Goal: Information Seeking & Learning: Learn about a topic

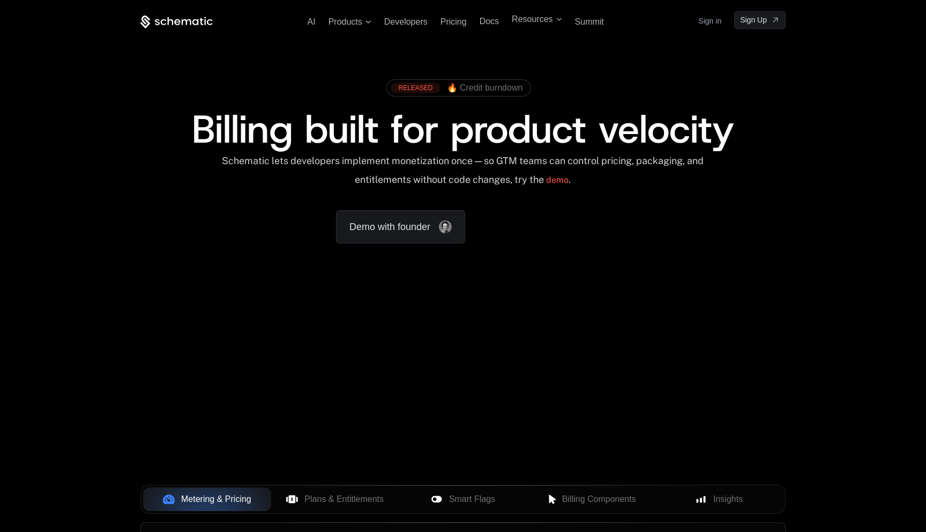
click at [167, 134] on div "Billing built for product velocity" at bounding box center [462, 129] width 645 height 39
click at [451, 25] on span "Pricing" at bounding box center [454, 21] width 26 height 9
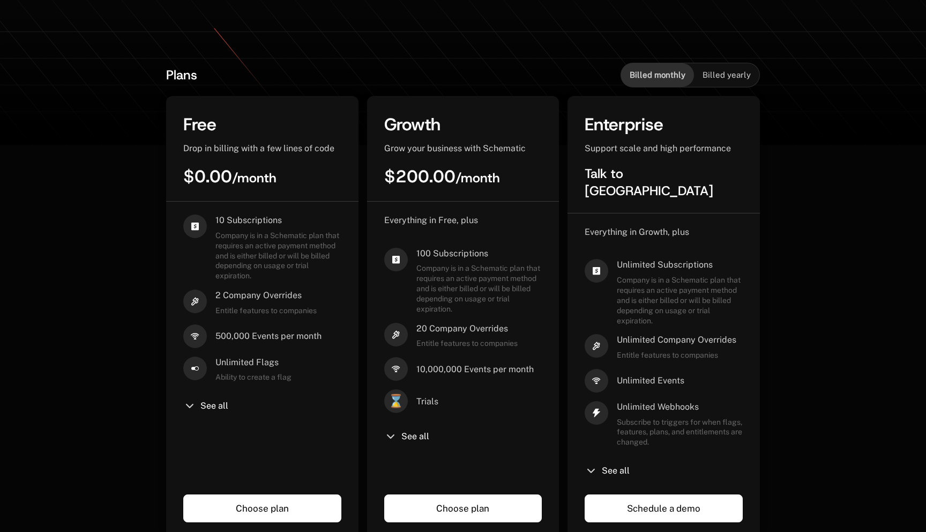
scroll to position [236, 0]
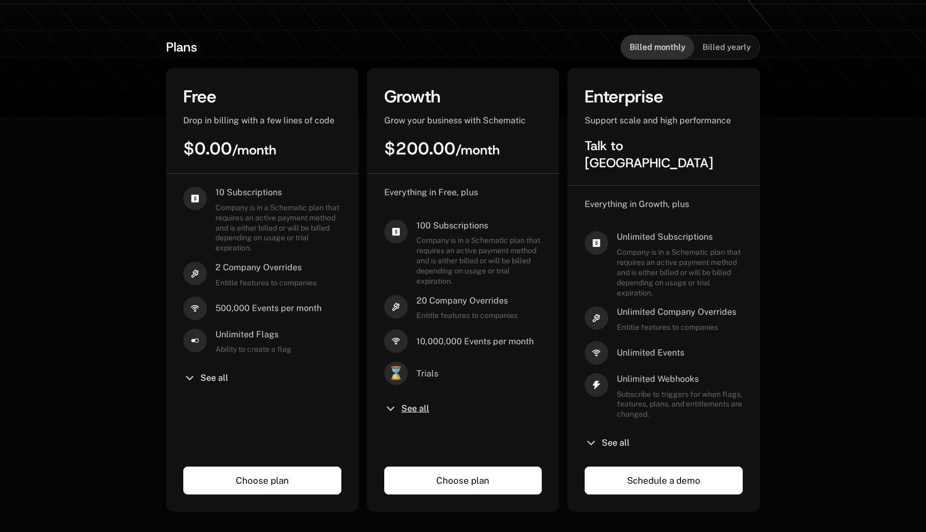
click at [414, 409] on span "See all" at bounding box center [416, 408] width 28 height 9
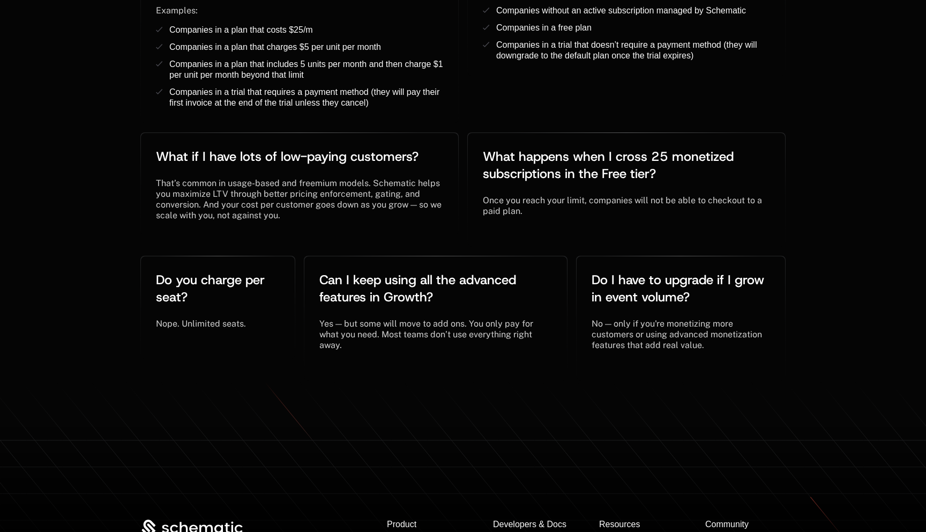
scroll to position [2765, 0]
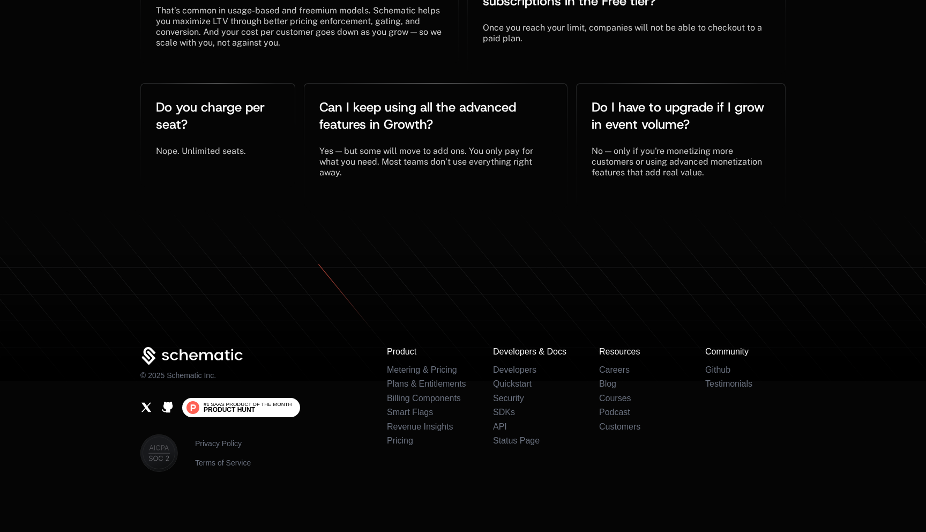
click at [260, 409] on span "#1 SaaS Product of the Month Product [PERSON_NAME]" at bounding box center [248, 408] width 88 height 12
